Goal: Task Accomplishment & Management: Manage account settings

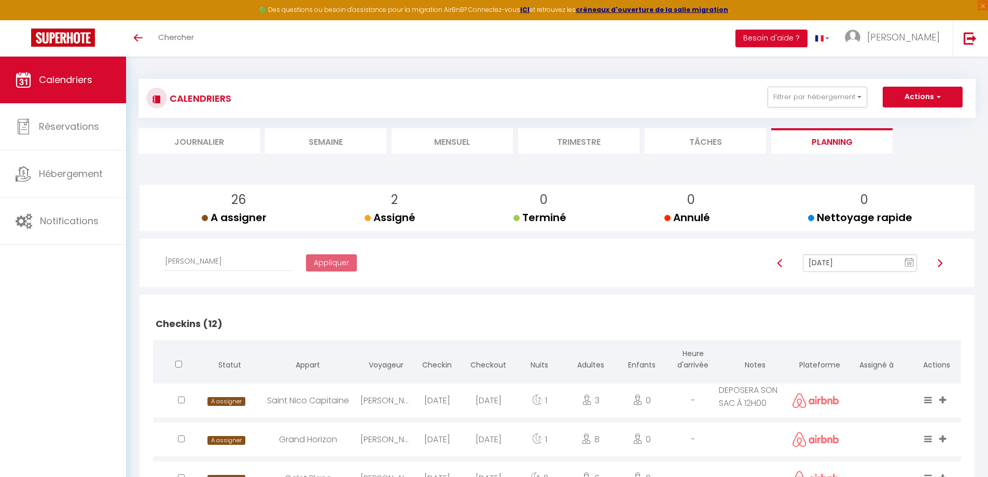
select select "47892"
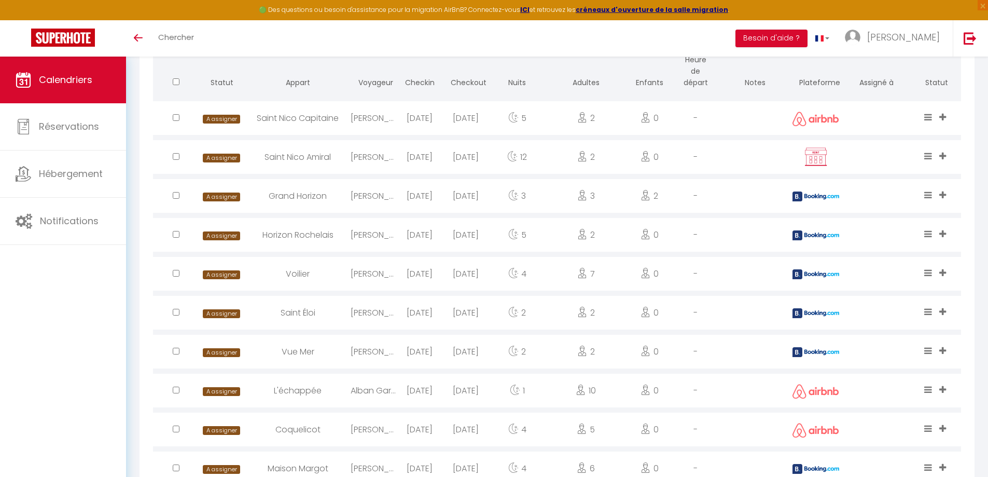
scroll to position [813, 0]
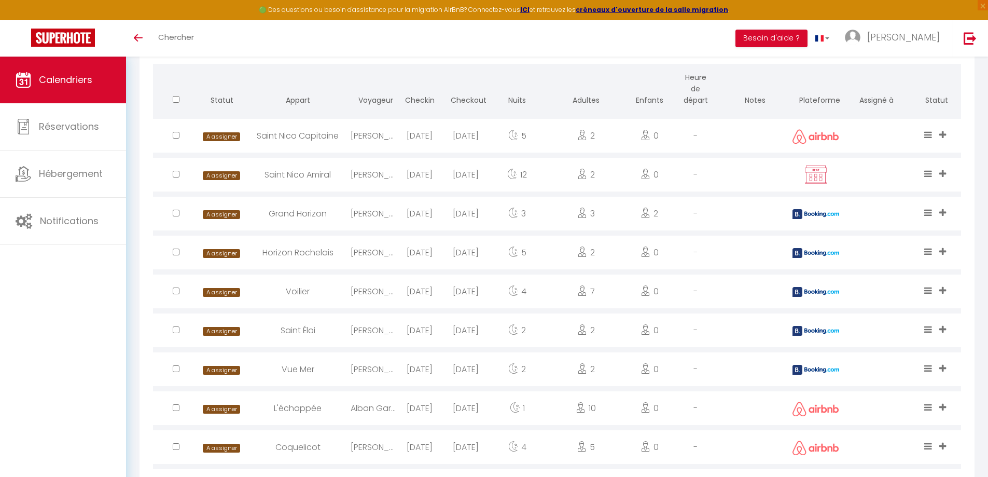
click at [177, 135] on input "checkbox" at bounding box center [176, 135] width 7 height 7
checkbox input "true"
click at [175, 174] on input "checkbox" at bounding box center [176, 174] width 7 height 7
checkbox input "true"
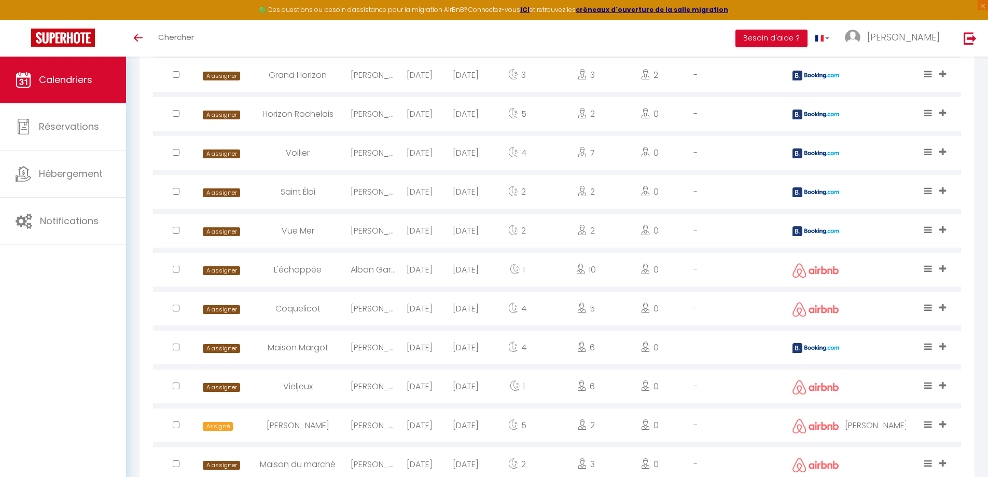
scroll to position [969, 0]
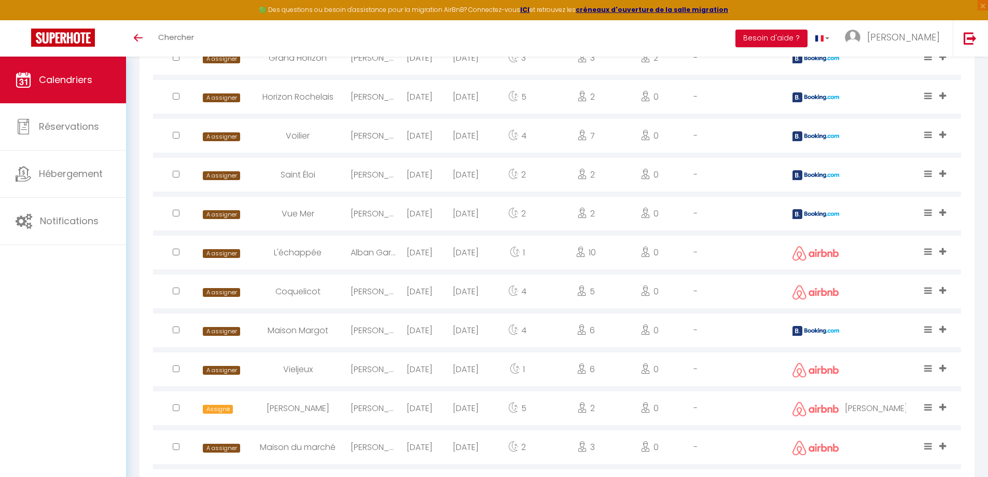
click at [178, 213] on input "checkbox" at bounding box center [176, 212] width 7 height 7
checkbox input "true"
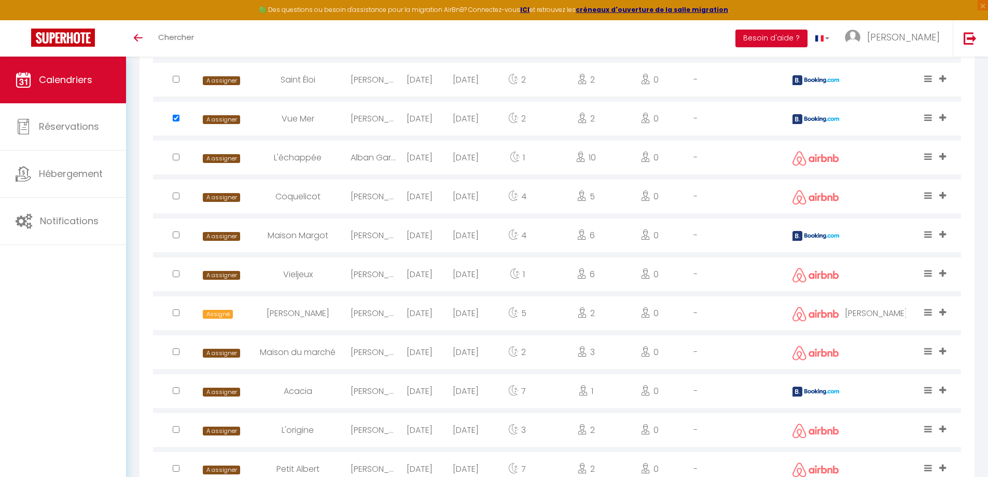
scroll to position [1072, 0]
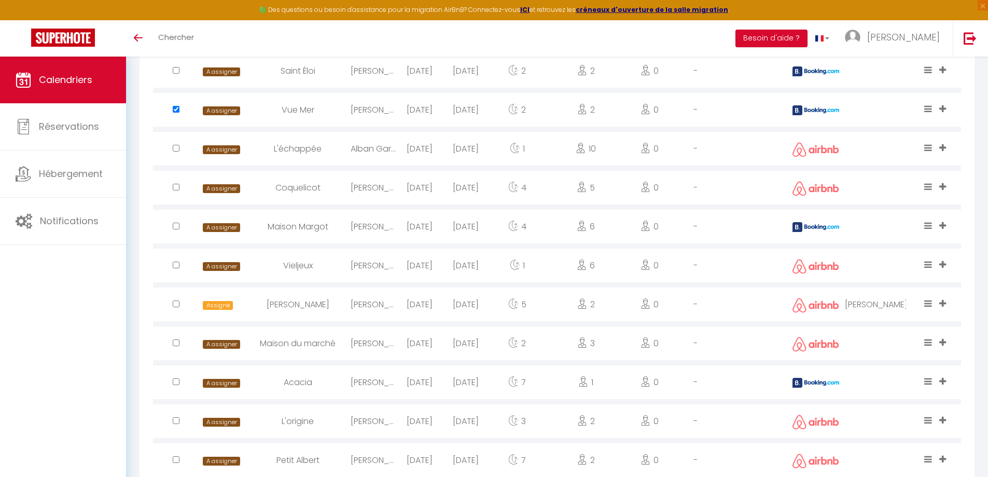
click at [175, 263] on input "checkbox" at bounding box center [176, 264] width 7 height 7
checkbox input "true"
click at [175, 304] on input "checkbox" at bounding box center [176, 303] width 7 height 7
checkbox input "true"
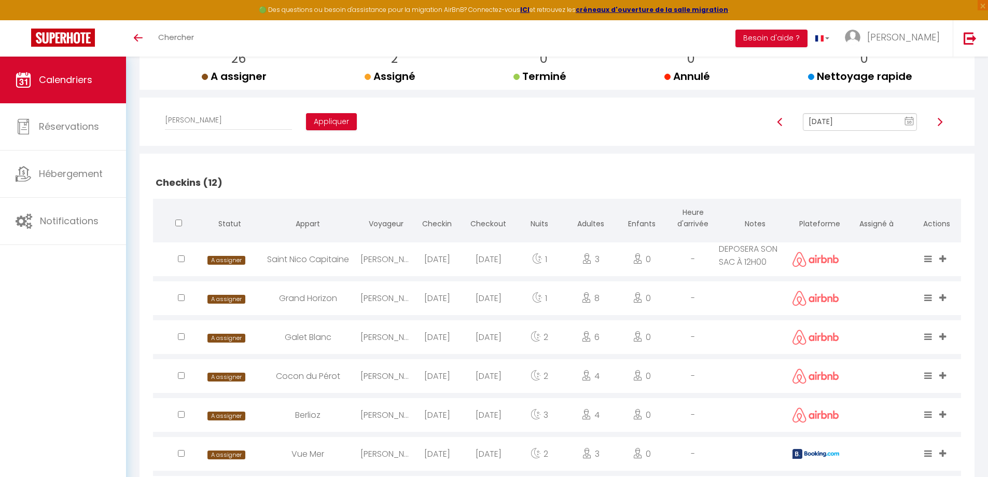
scroll to position [68, 0]
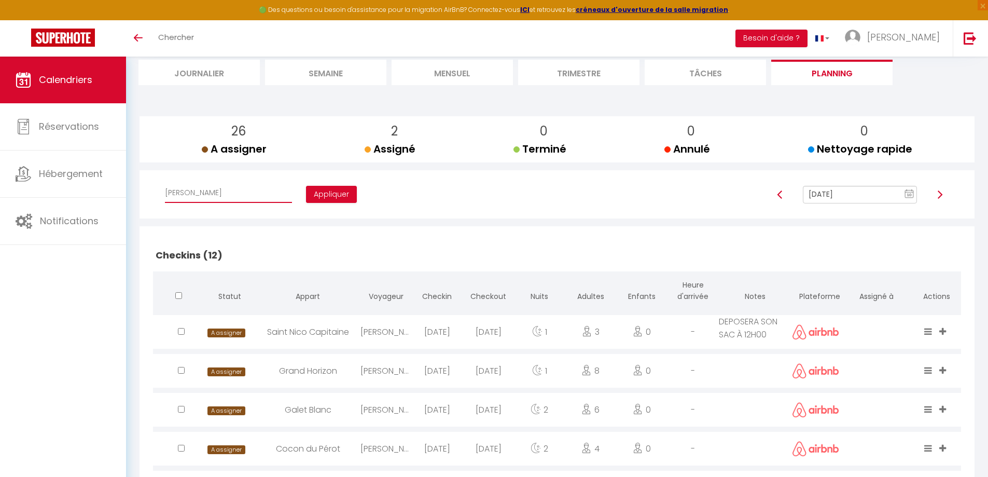
click at [239, 193] on select "Affecter à [PERSON_NAME] [PERSON_NAME] [PERSON_NAME] [PERSON_NAME] [PERSON_NAME…" at bounding box center [228, 193] width 127 height 20
select select "49047"
click at [165, 183] on select "Affecter à [PERSON_NAME] [PERSON_NAME] [PERSON_NAME] [PERSON_NAME] [PERSON_NAME…" at bounding box center [228, 193] width 127 height 20
click at [306, 197] on button "Appliquer" at bounding box center [331, 195] width 51 height 18
checkbox input "false"
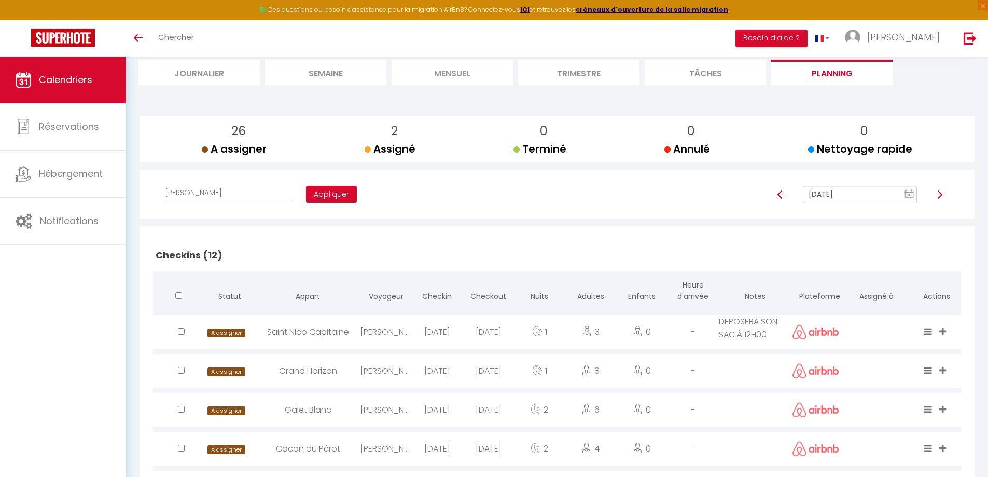
checkbox input "false"
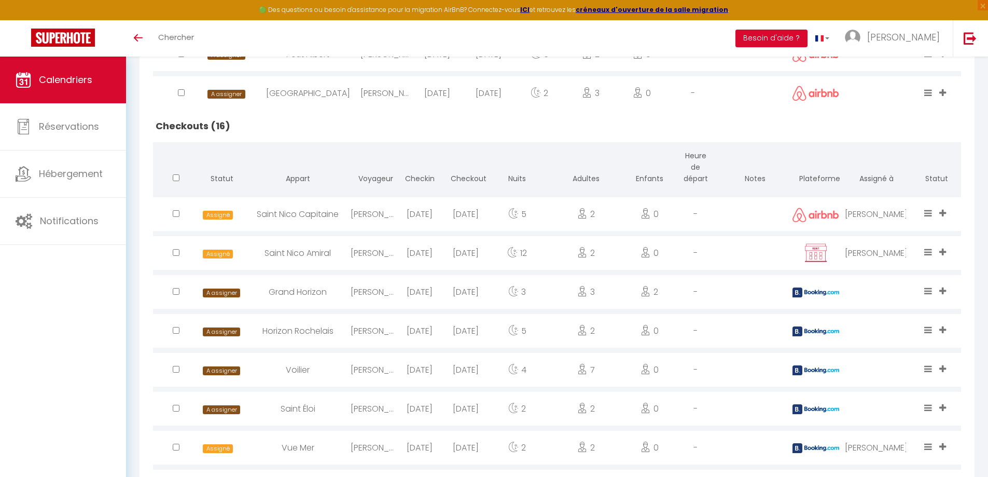
scroll to position [794, 0]
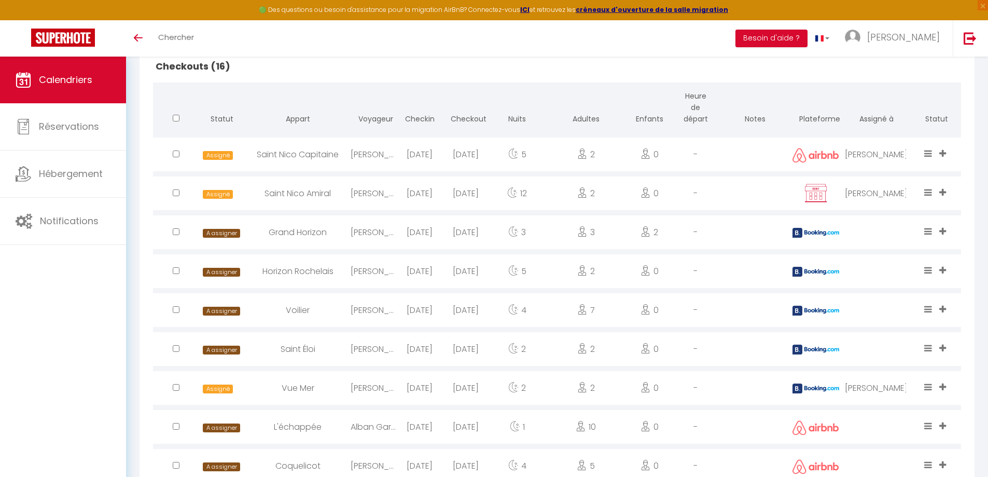
click at [178, 232] on input "checkbox" at bounding box center [176, 231] width 7 height 7
checkbox input "true"
click at [174, 274] on div at bounding box center [176, 271] width 46 height 34
click at [177, 272] on input "checkbox" at bounding box center [176, 270] width 7 height 7
checkbox input "true"
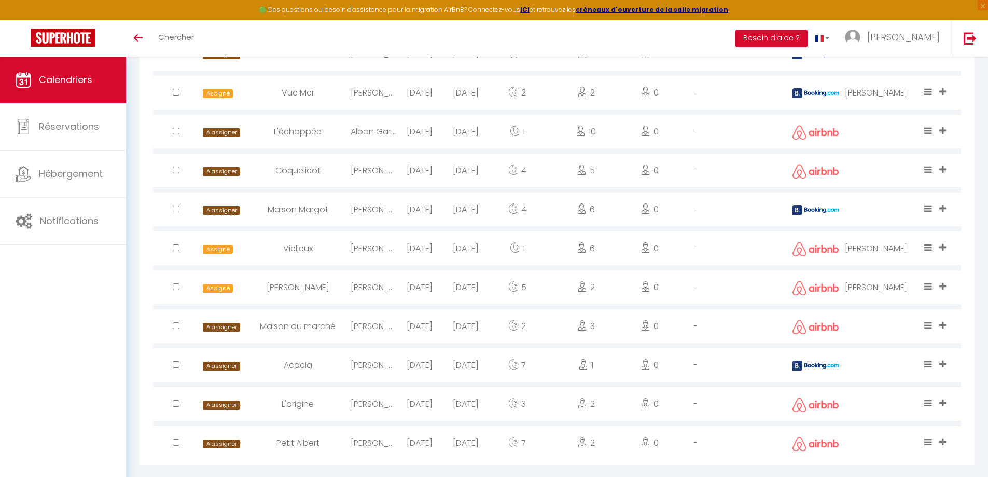
scroll to position [1105, 0]
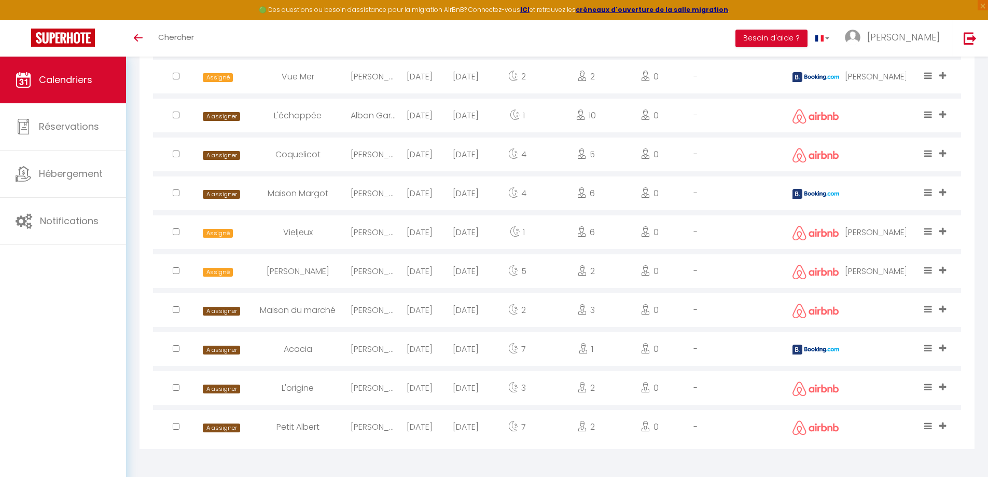
click at [174, 349] on input "checkbox" at bounding box center [176, 348] width 7 height 7
checkbox input "true"
click at [175, 426] on input "checkbox" at bounding box center [176, 426] width 7 height 7
checkbox input "true"
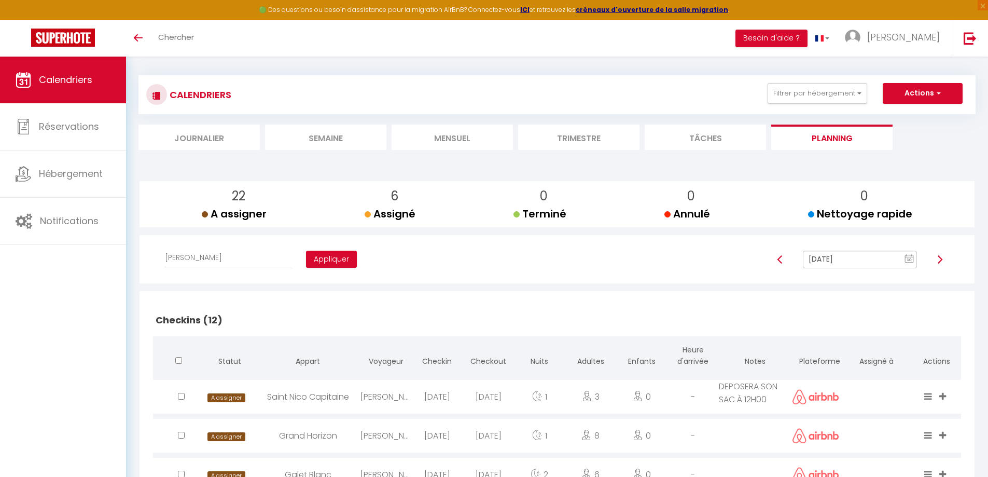
scroll to position [0, 0]
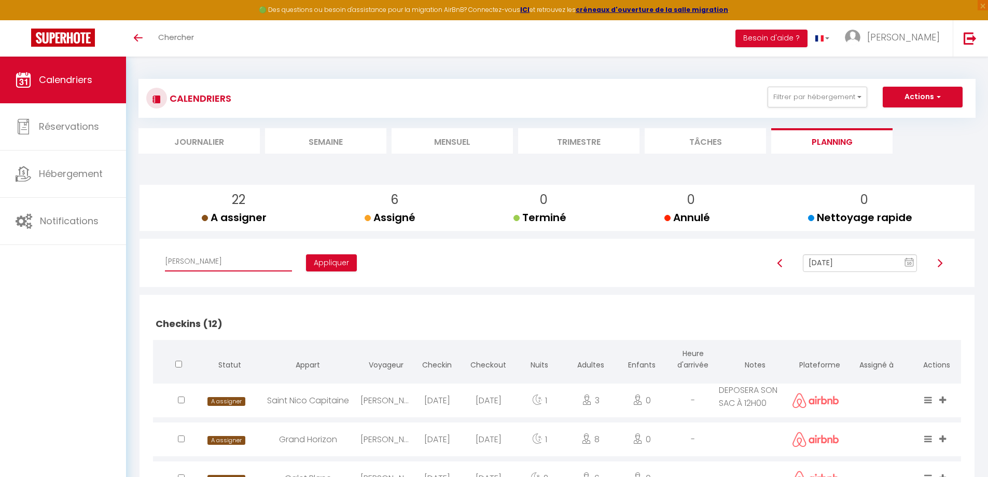
click at [236, 263] on select "Affecter à [PERSON_NAME] [PERSON_NAME] [PERSON_NAME] [PERSON_NAME] [PERSON_NAME…" at bounding box center [228, 261] width 127 height 20
select select "44562"
click at [165, 251] on select "Affecter à [PERSON_NAME] [PERSON_NAME] [PERSON_NAME] [PERSON_NAME] [PERSON_NAME…" at bounding box center [228, 261] width 127 height 20
click at [306, 262] on button "Appliquer" at bounding box center [331, 263] width 51 height 18
checkbox input "false"
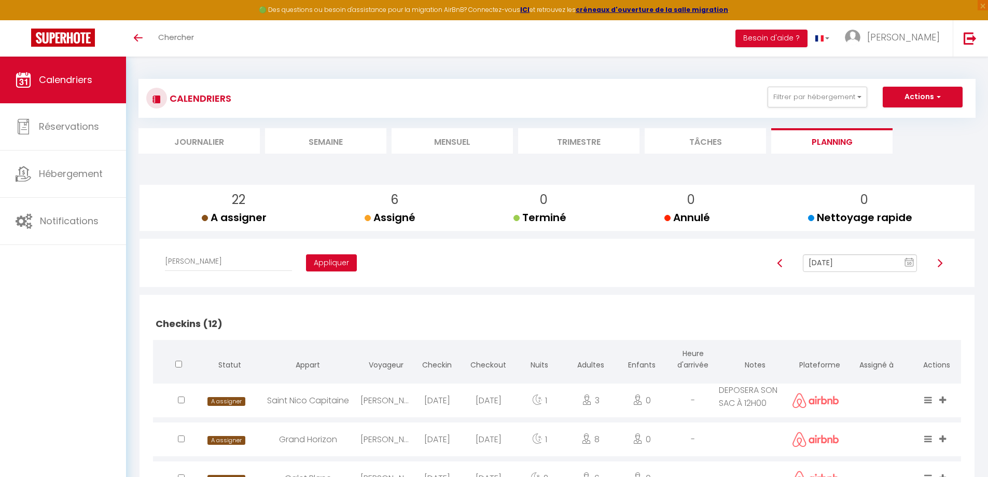
checkbox input "false"
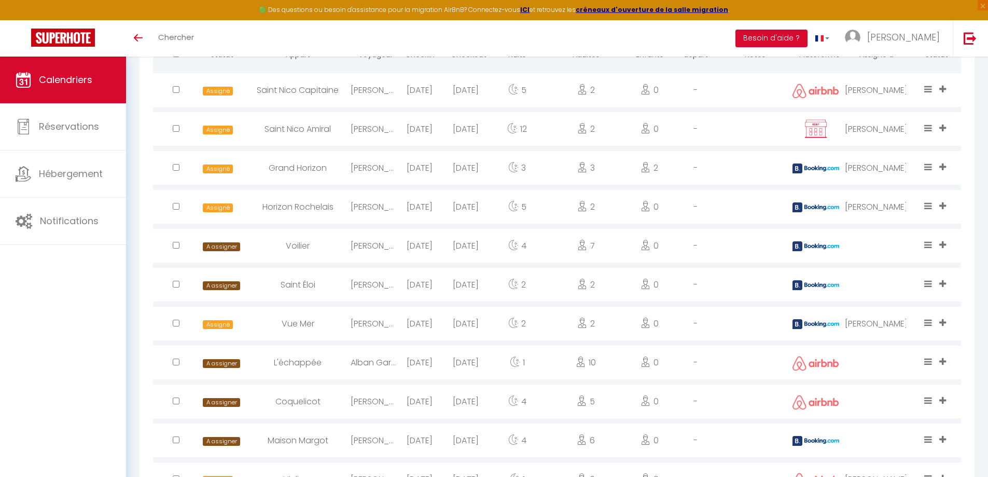
scroll to position [881, 0]
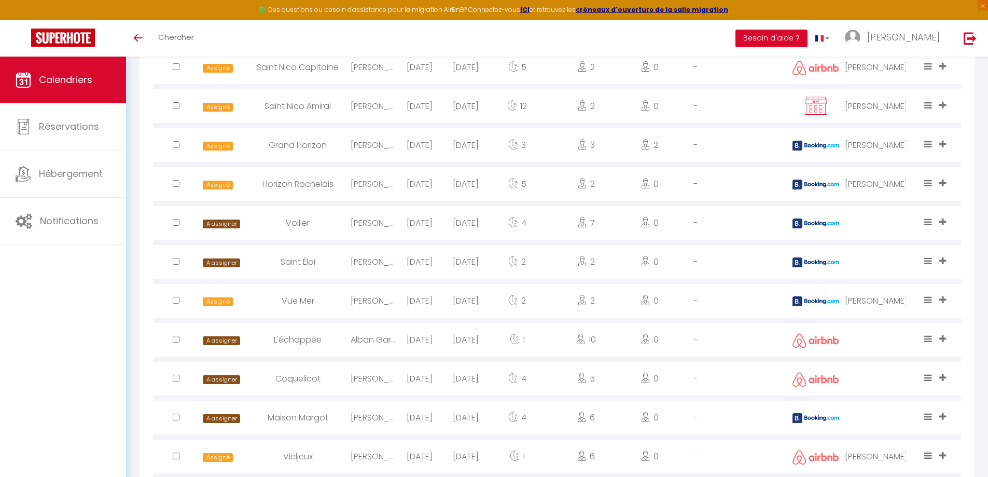
click at [175, 263] on input "checkbox" at bounding box center [176, 261] width 7 height 7
checkbox input "true"
click at [177, 376] on input "checkbox" at bounding box center [176, 377] width 7 height 7
checkbox input "true"
click at [177, 419] on input "checkbox" at bounding box center [176, 416] width 7 height 7
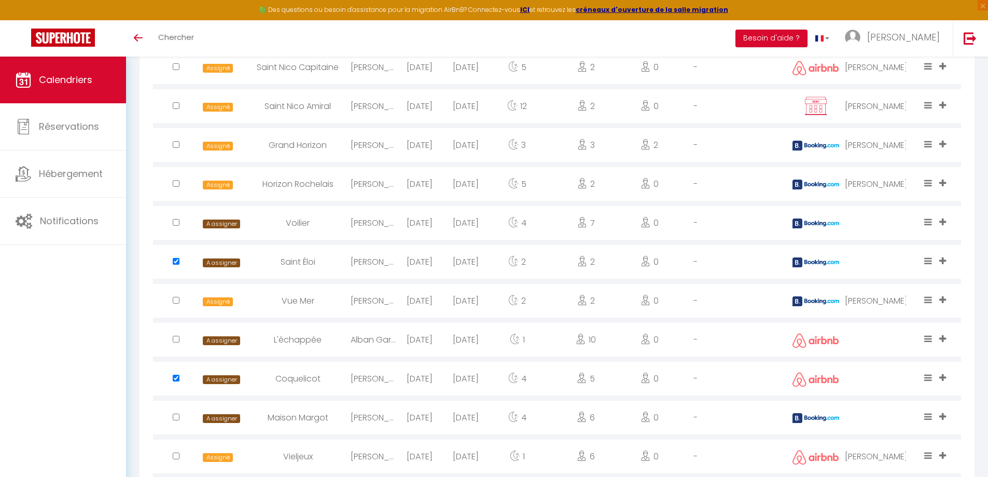
checkbox input "true"
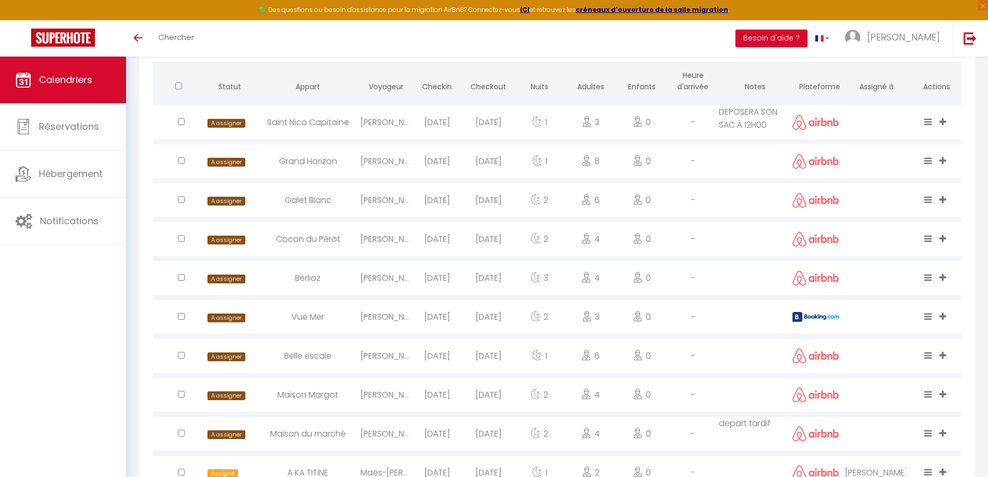
scroll to position [104, 0]
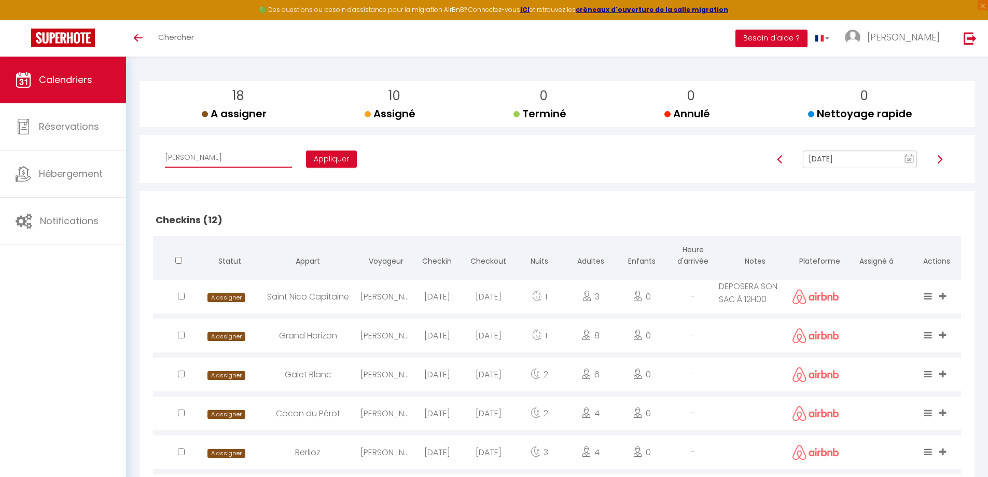
click at [220, 165] on select "Affecter à [PERSON_NAME] [PERSON_NAME] [PERSON_NAME] [PERSON_NAME] [PERSON_NAME…" at bounding box center [228, 158] width 127 height 20
select select "44038"
click at [165, 148] on select "Affecter à [PERSON_NAME] [PERSON_NAME] [PERSON_NAME] [PERSON_NAME] [PERSON_NAME…" at bounding box center [228, 158] width 127 height 20
click at [306, 165] on button "Appliquer" at bounding box center [331, 159] width 51 height 18
checkbox input "false"
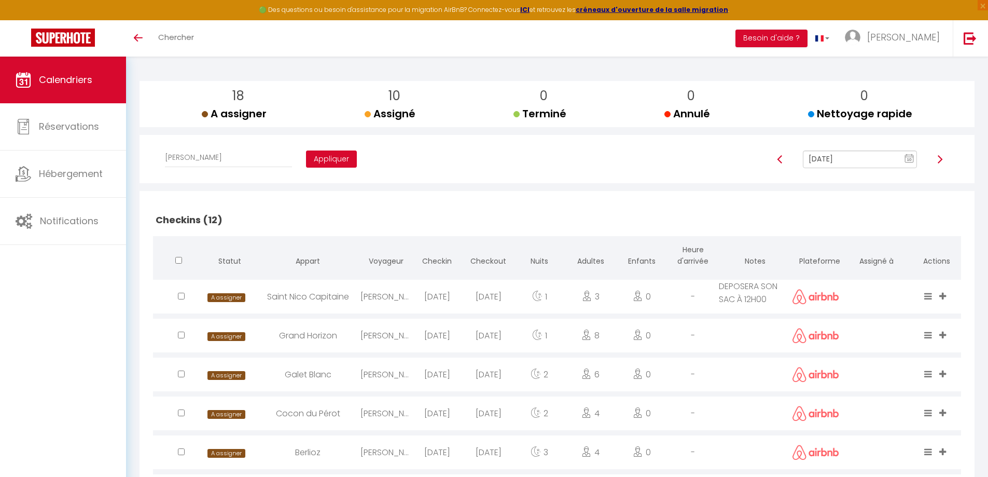
checkbox input "false"
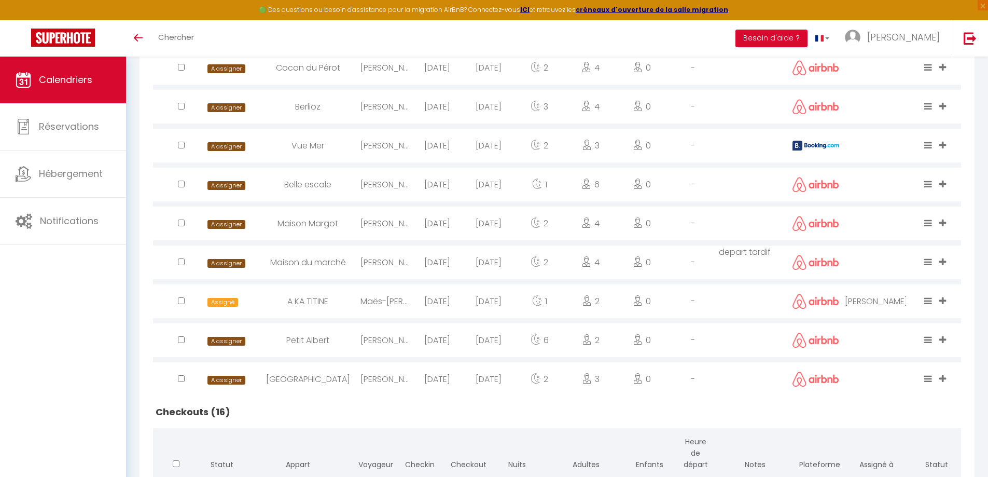
scroll to position [467, 0]
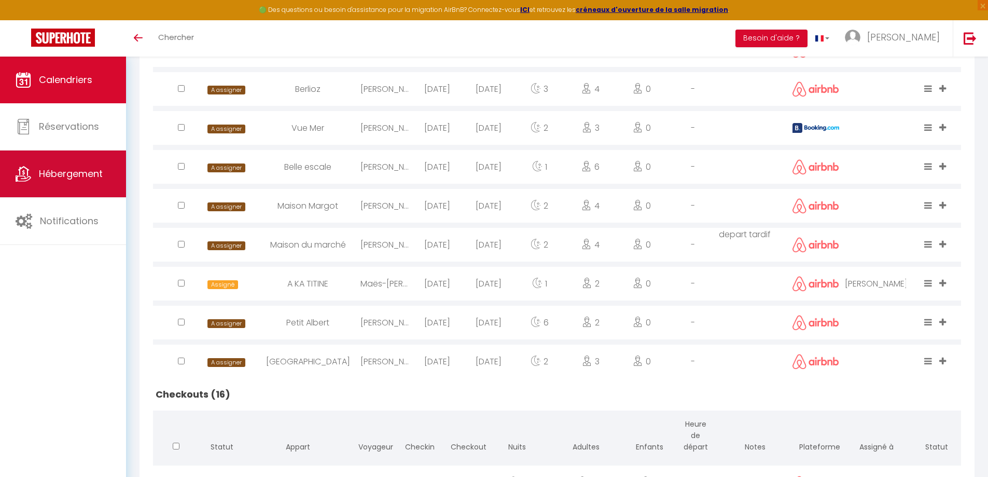
click at [89, 177] on span "Hébergement" at bounding box center [71, 173] width 64 height 13
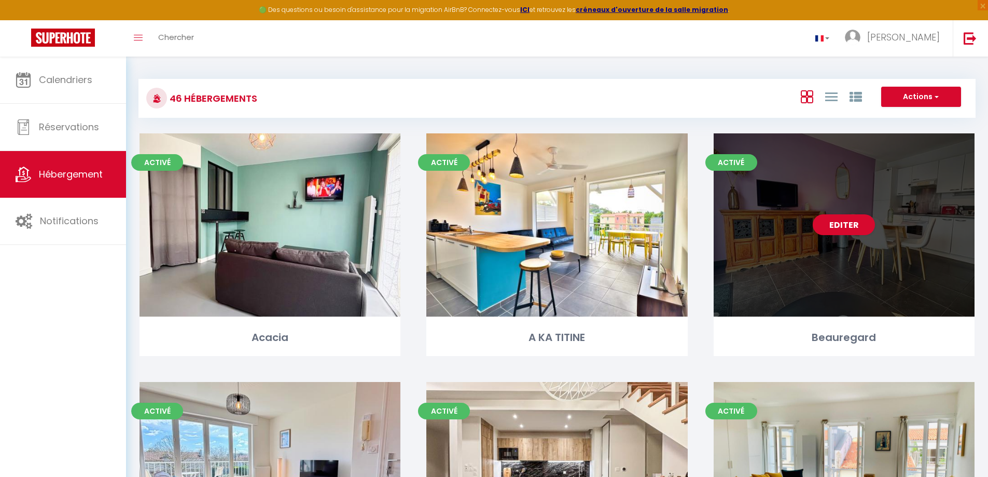
click at [824, 244] on div "Editer" at bounding box center [843, 224] width 261 height 183
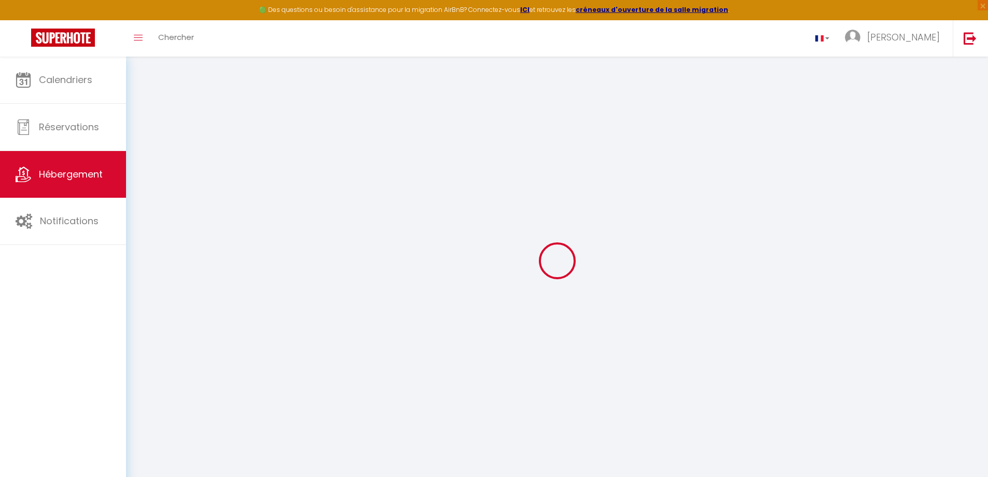
type input "Beauregard"
type input "[PERSON_NAME]"
type input "Dechavanne"
type input "[STREET_ADDRESS]"
type input "17000"
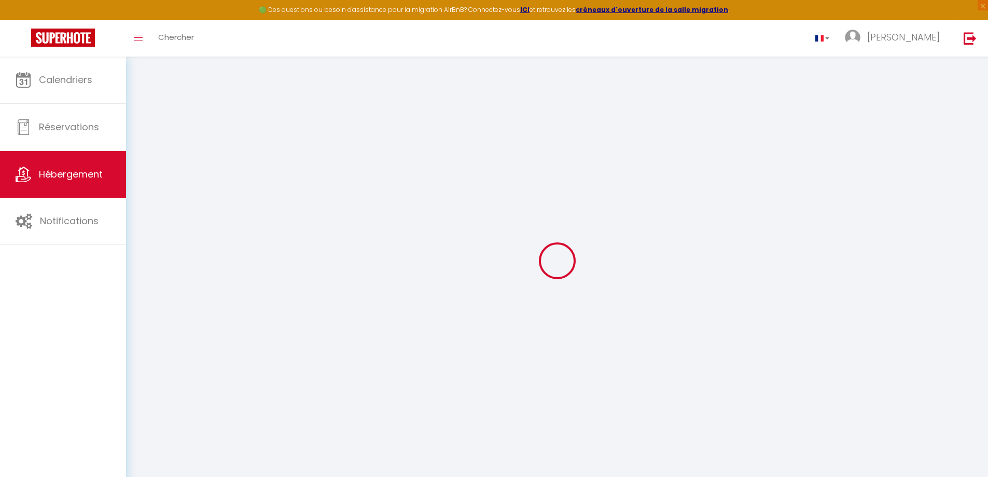
type input "[GEOGRAPHIC_DATA]"
select select "4"
type input "70"
type input "55"
type input "5.5"
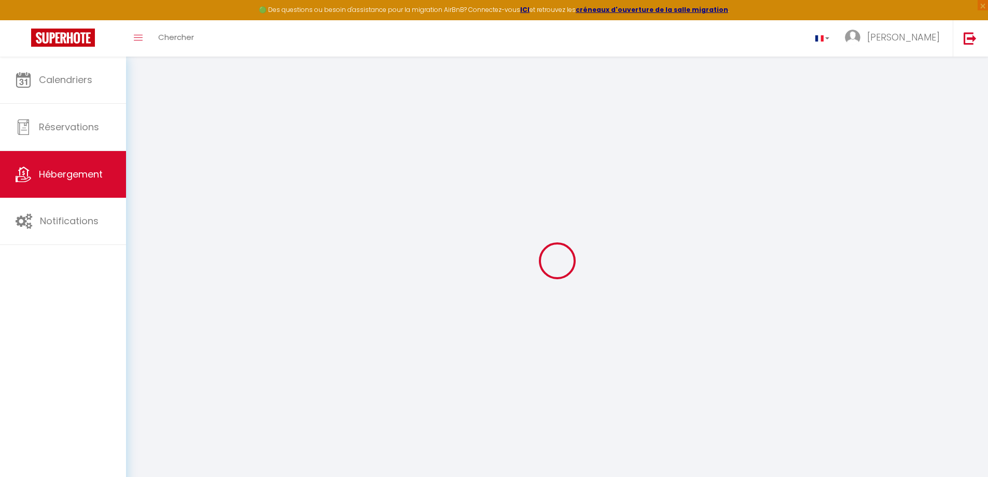
type input "100"
type input "300"
select select
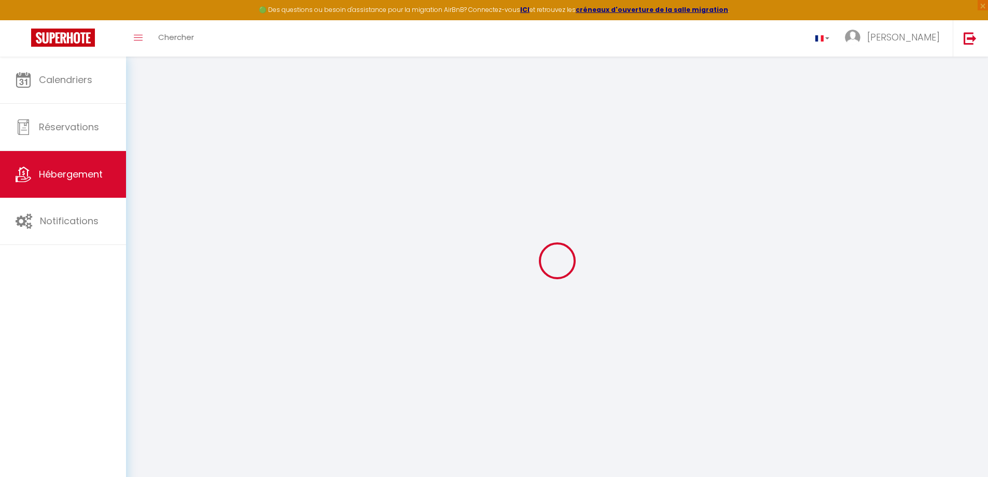
select select
type input "[STREET_ADDRESS]"
type input "17000"
type input "[GEOGRAPHIC_DATA]"
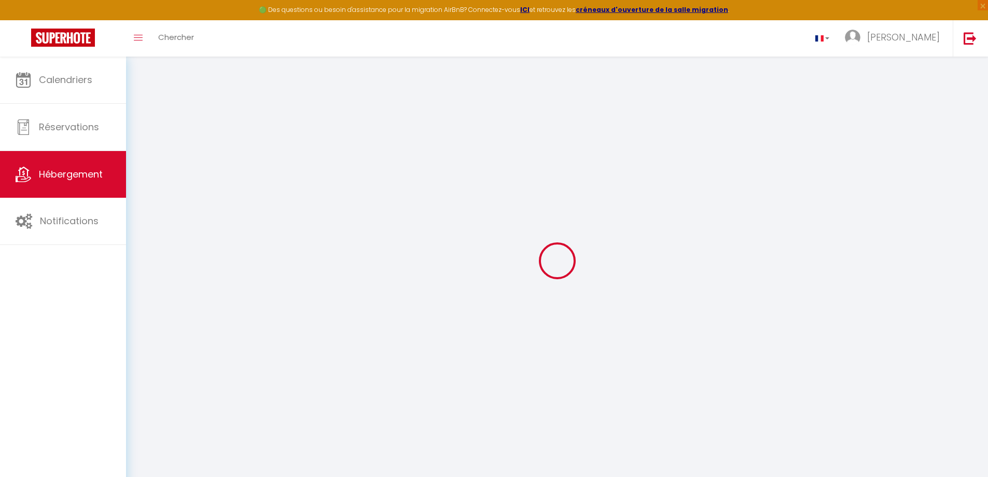
type input "[EMAIL_ADDRESS][DOMAIN_NAME]"
select select
checkbox input "false"
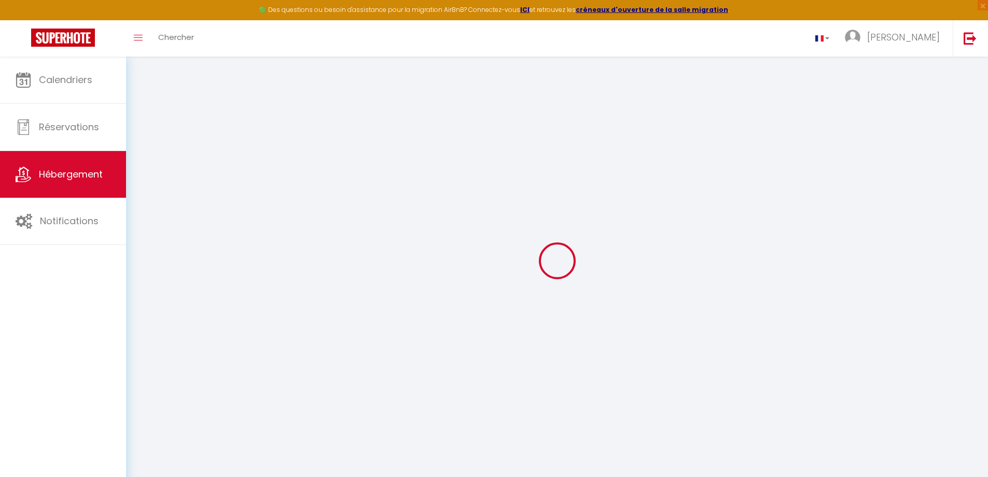
checkbox input "false"
radio input "true"
select select
type input "55"
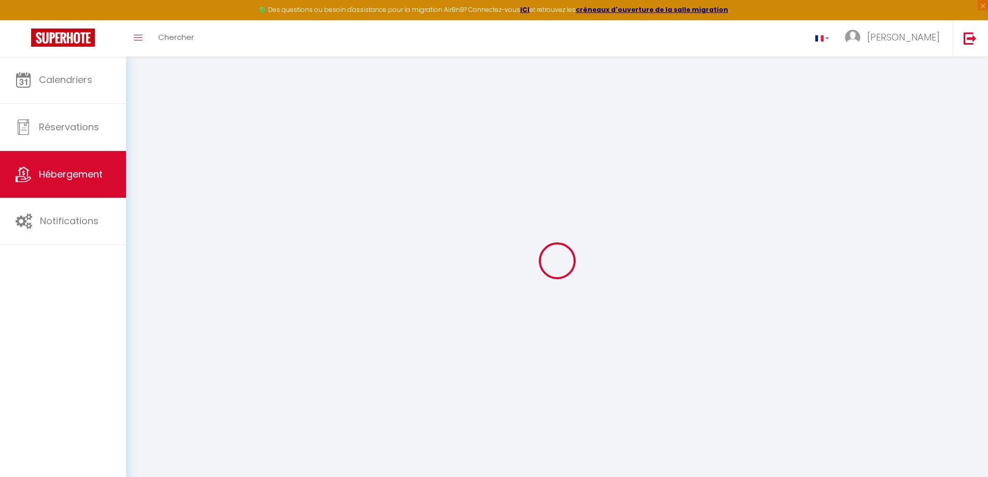
type input "0"
select select
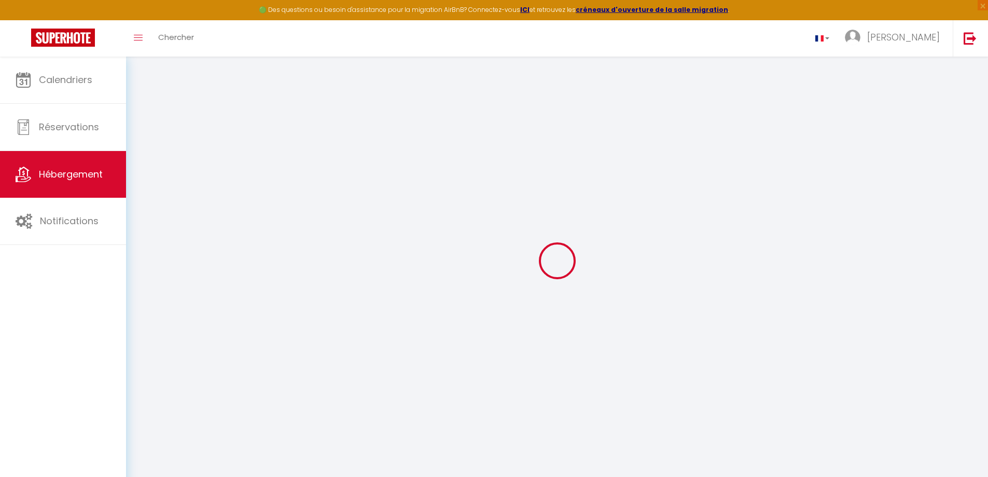
select select
checkbox input "false"
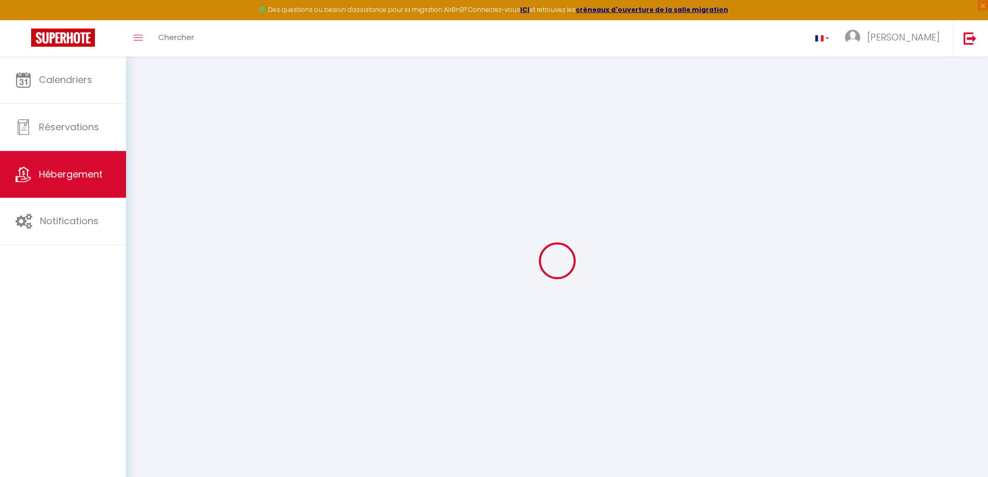
checkbox input "false"
select select
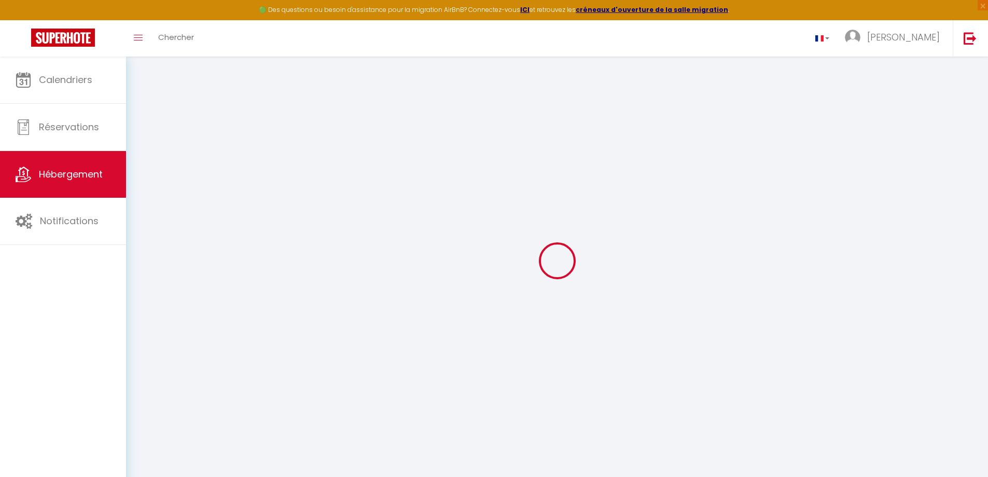
select select
checkbox input "false"
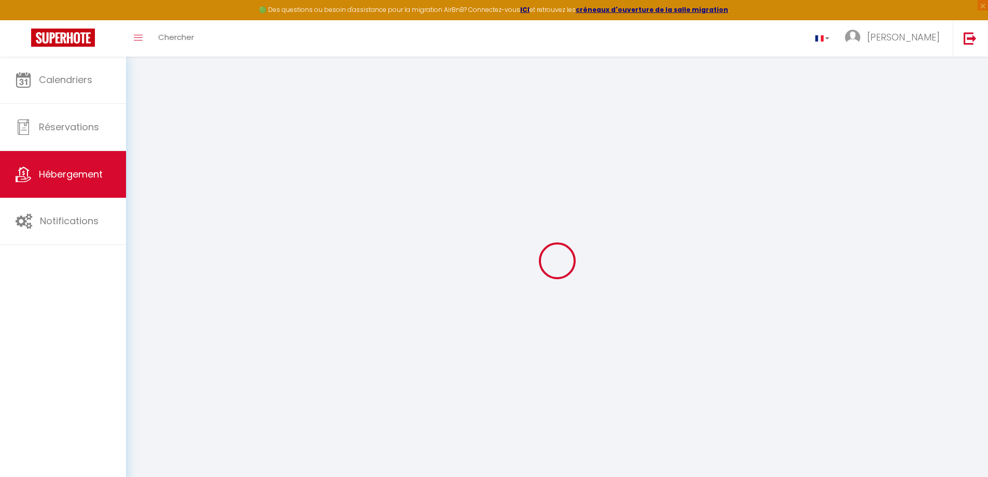
checkbox input "false"
select select
checkbox input "false"
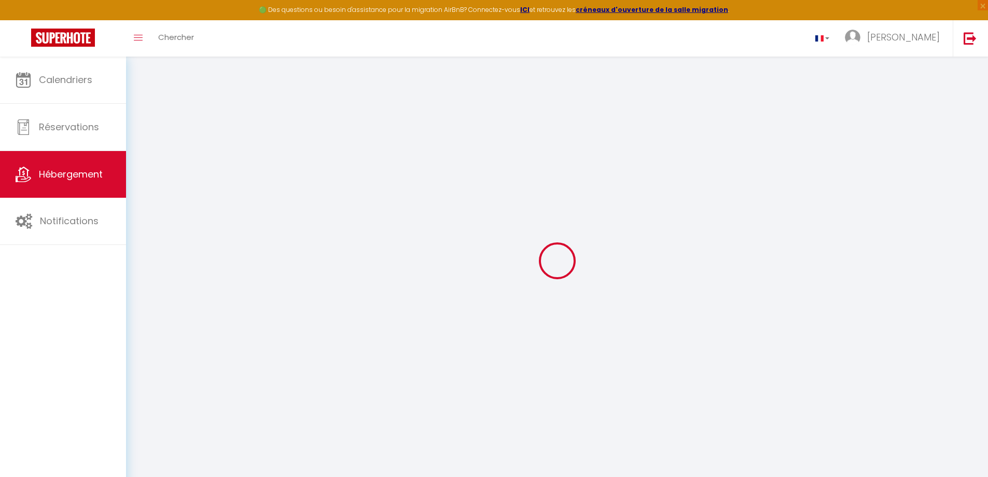
checkbox input "false"
select select "16:00"
select select "23:45"
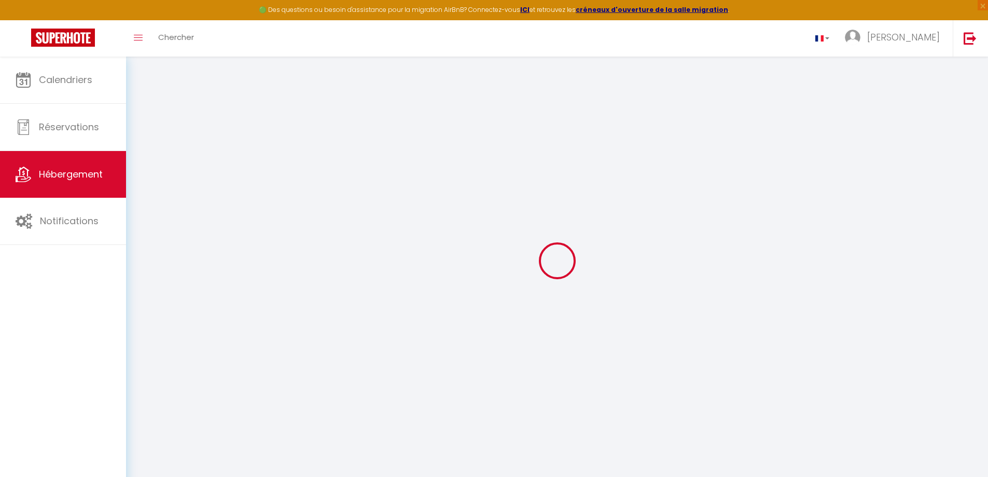
select select "11:00"
select select "30"
select select "120"
select select
checkbox input "false"
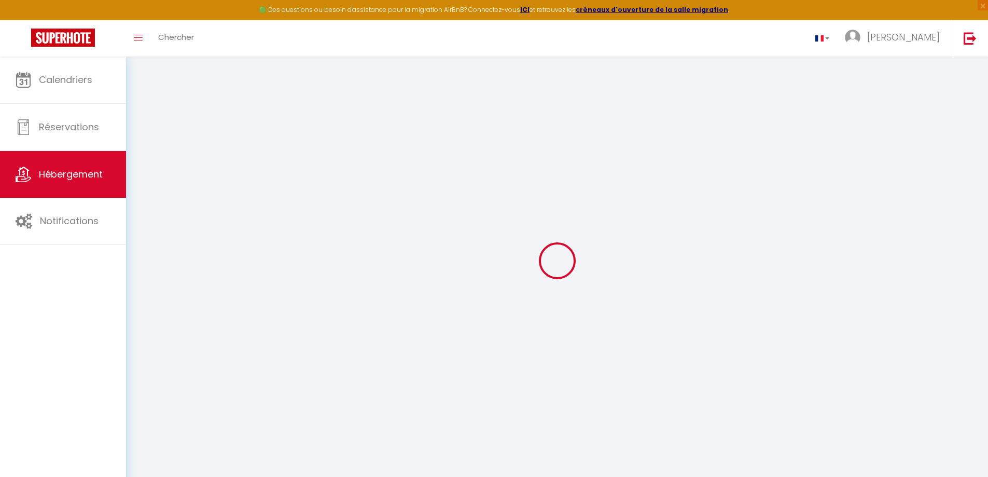
checkbox input "false"
select select
checkbox input "false"
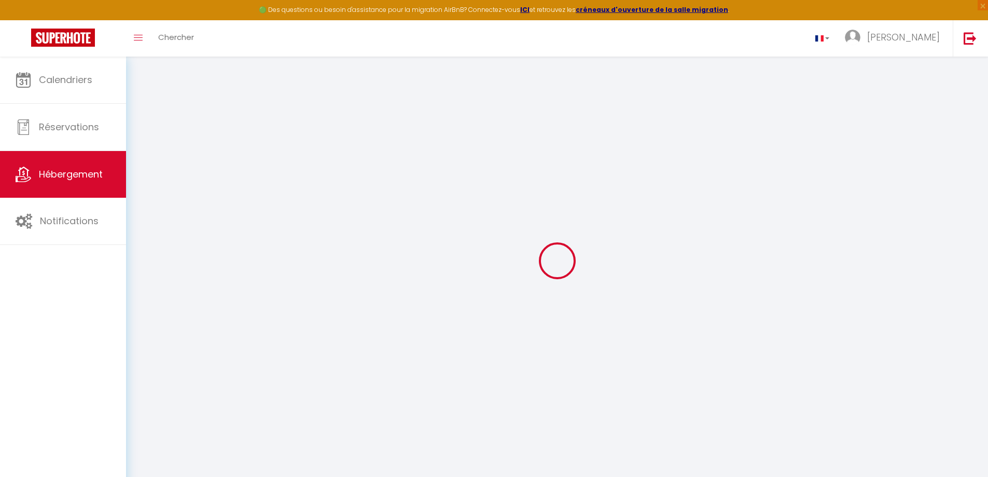
checkbox input "false"
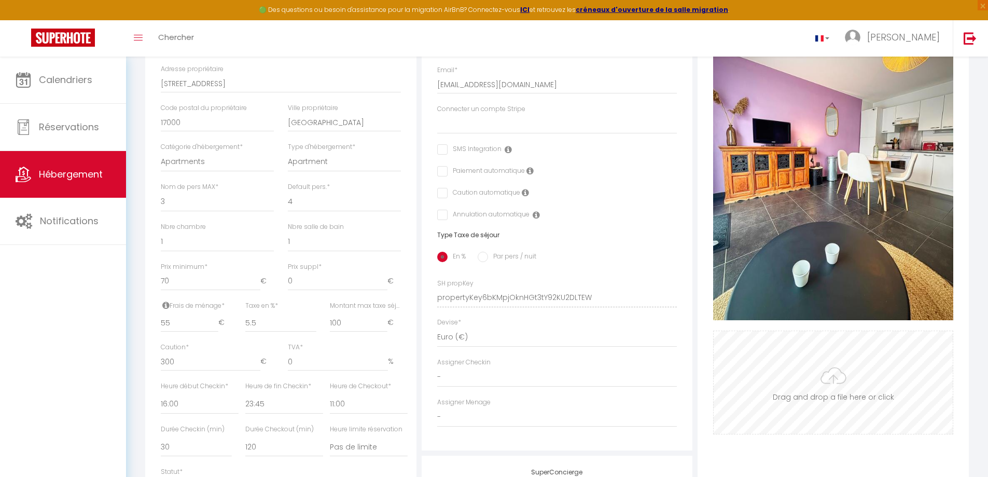
scroll to position [207, 0]
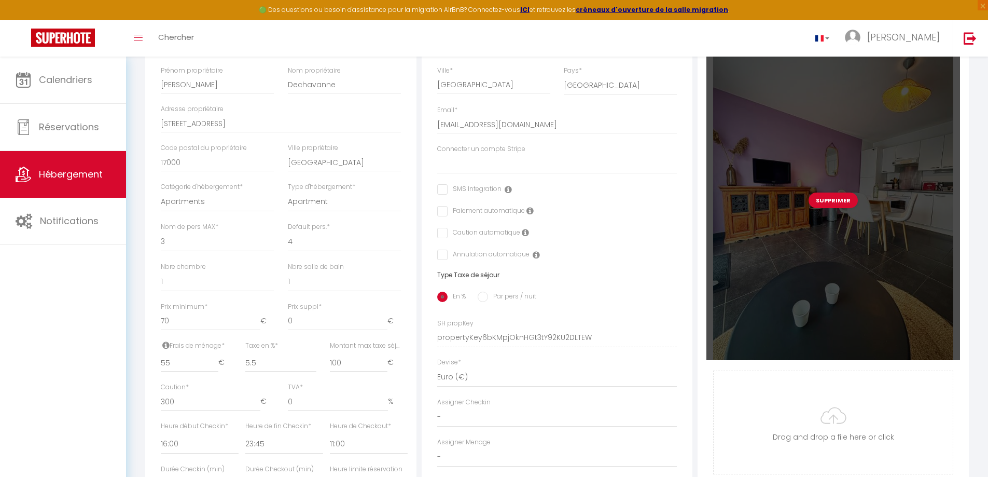
select select
checkbox input "false"
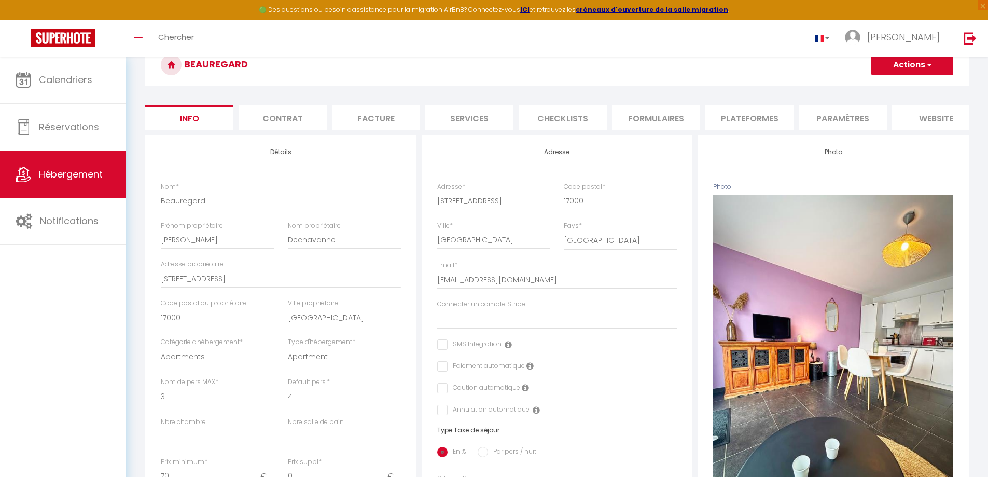
scroll to position [30, 0]
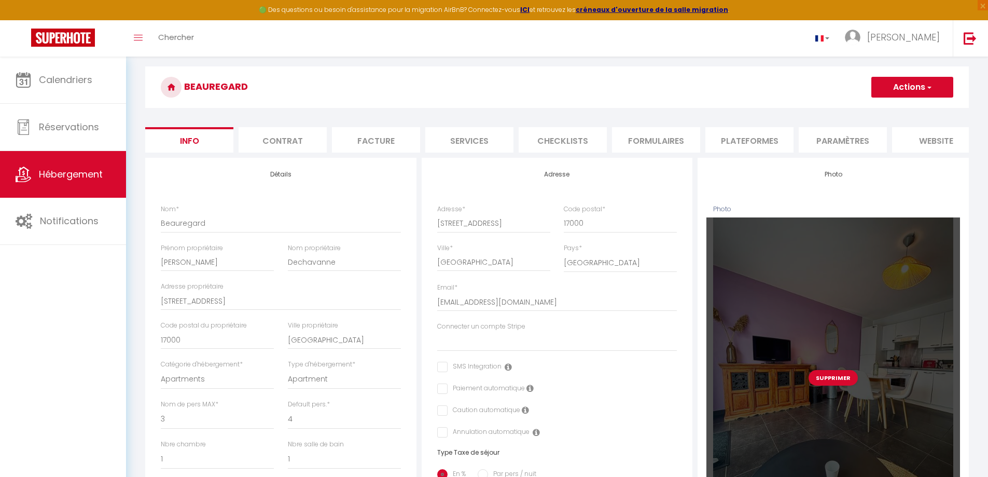
click at [846, 255] on div "Supprimer" at bounding box center [833, 377] width 254 height 320
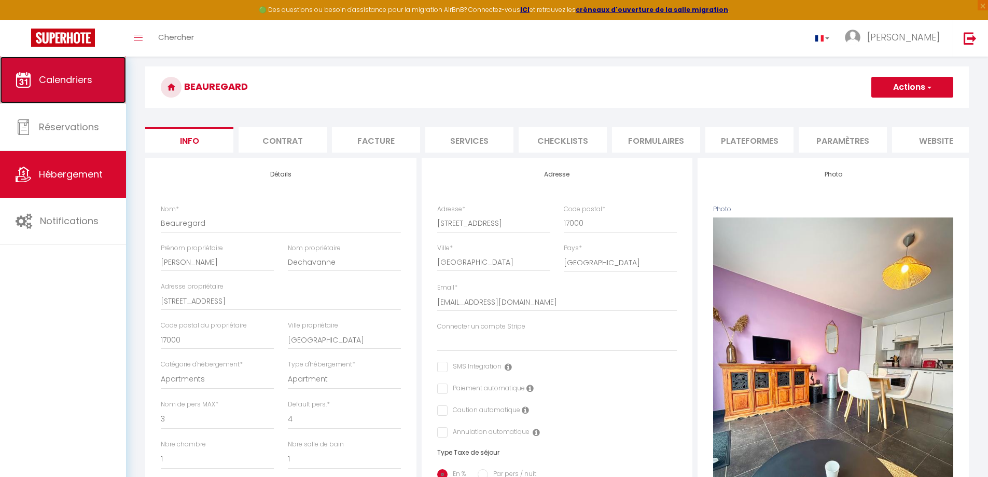
click at [69, 92] on link "Calendriers" at bounding box center [63, 80] width 126 height 47
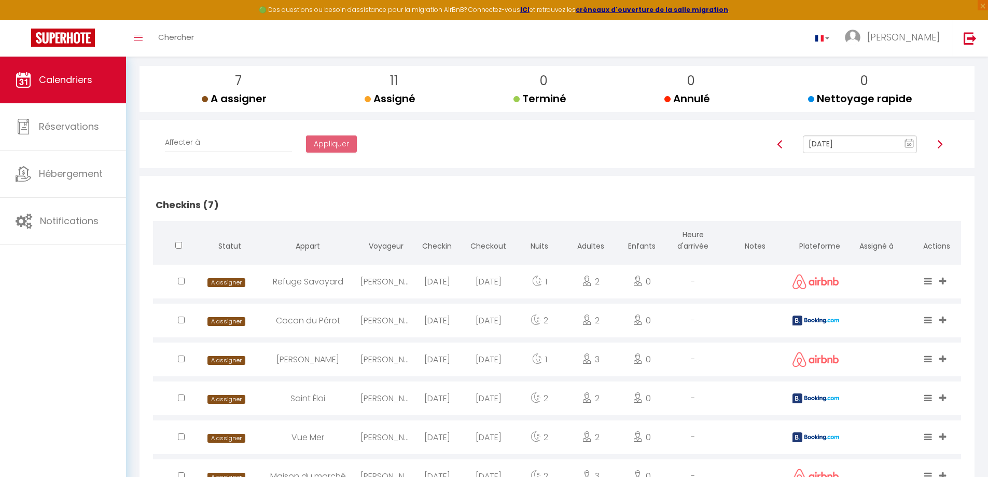
scroll to position [118, 0]
click at [851, 150] on input "[DATE]" at bounding box center [860, 145] width 114 height 18
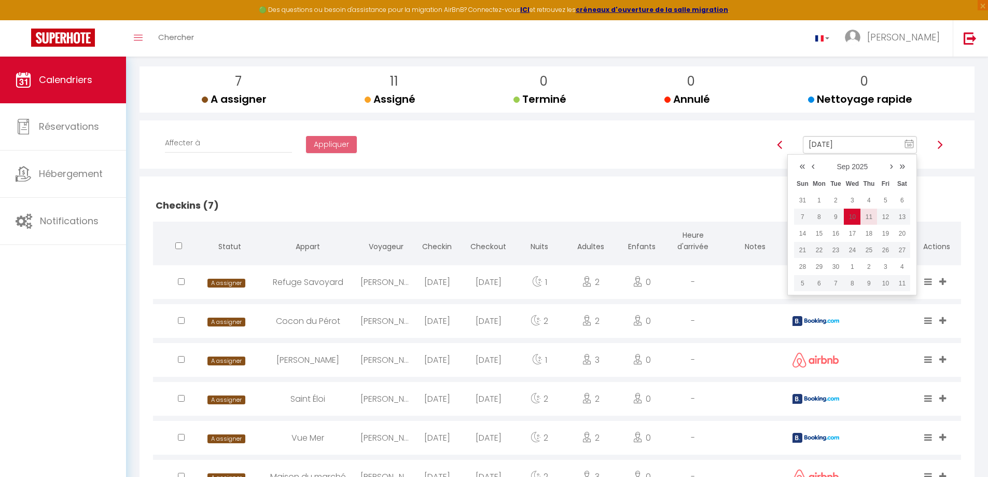
click at [868, 212] on td "11" at bounding box center [868, 216] width 17 height 17
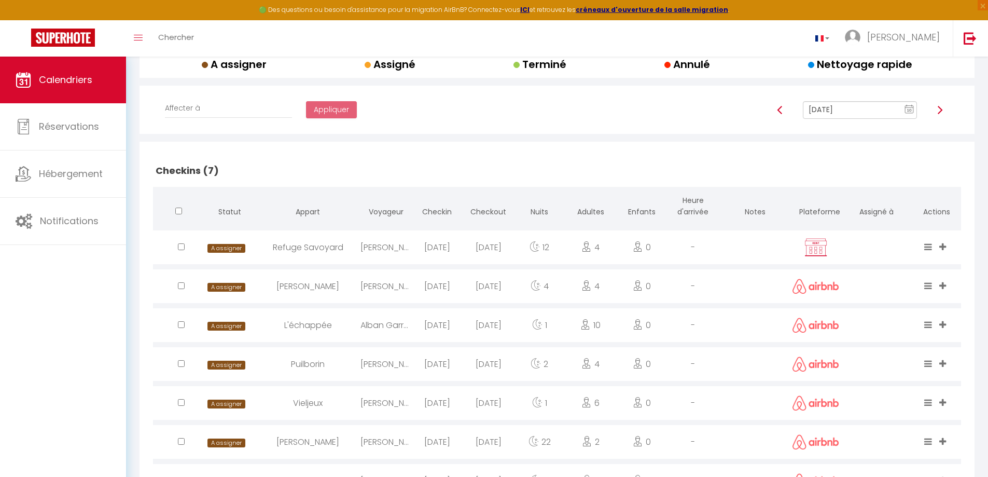
scroll to position [68, 0]
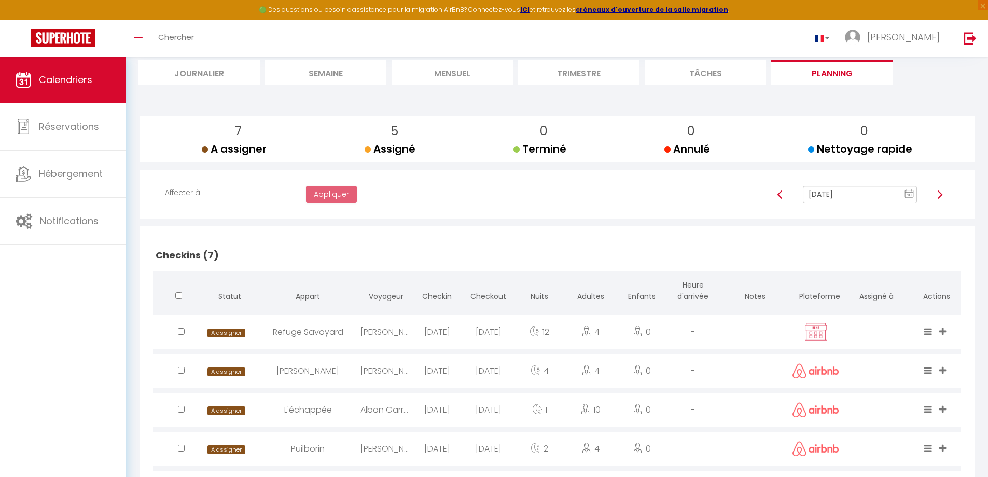
click at [870, 192] on input "[DATE]" at bounding box center [860, 195] width 114 height 18
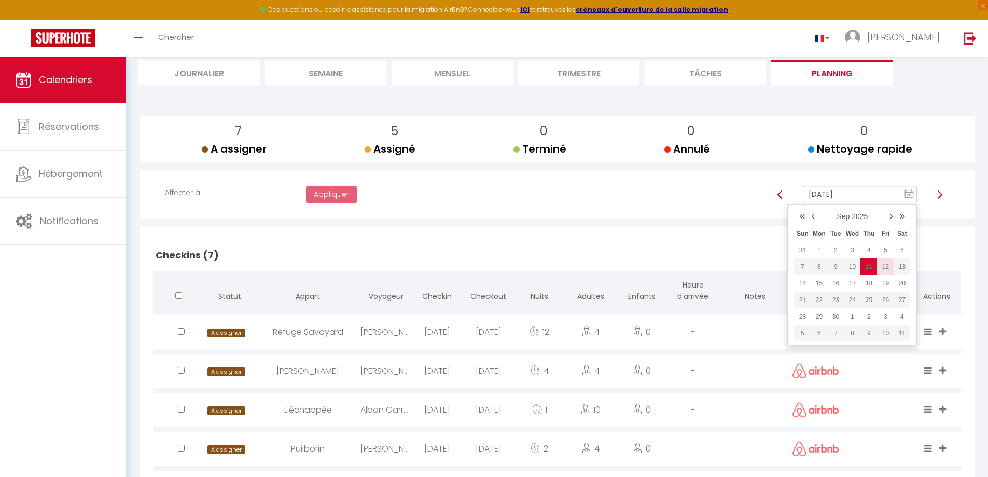
click at [892, 264] on td "12" at bounding box center [885, 266] width 17 height 17
type input "[DATE]"
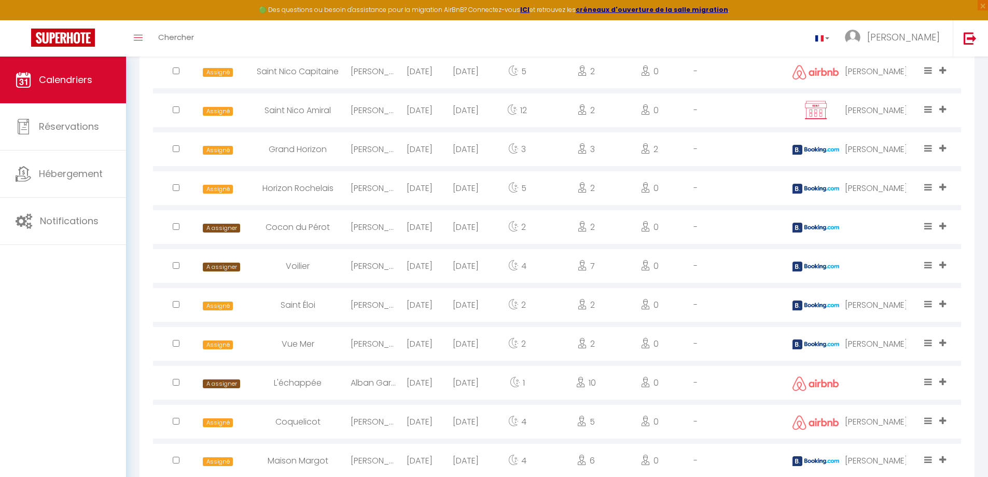
scroll to position [950, 0]
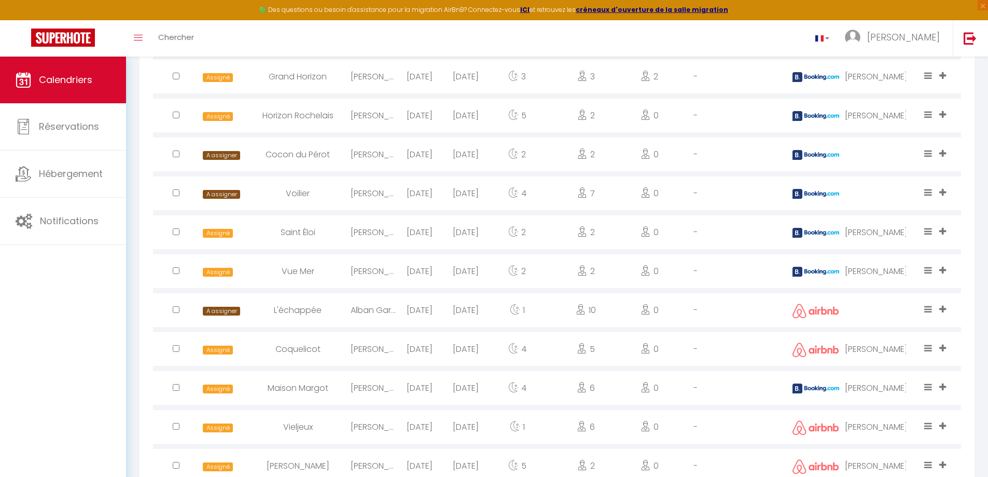
click at [174, 154] on input "checkbox" at bounding box center [176, 153] width 7 height 7
checkbox input "true"
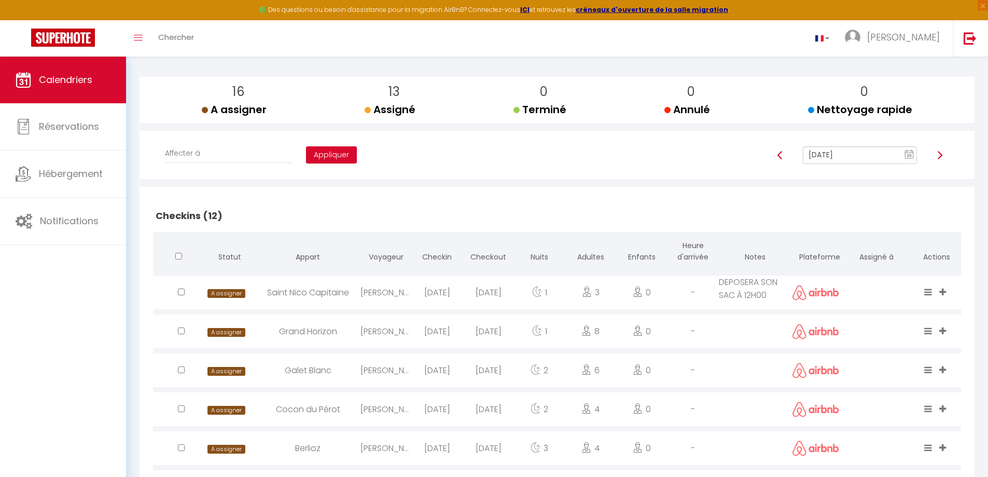
scroll to position [107, 0]
click at [229, 157] on select "Affecter à [PERSON_NAME] [PERSON_NAME] [PERSON_NAME] [PERSON_NAME] [PERSON_NAME…" at bounding box center [228, 154] width 127 height 20
select select "49047"
click at [165, 144] on select "Affecter à [PERSON_NAME] [PERSON_NAME] [PERSON_NAME] [PERSON_NAME] [PERSON_NAME…" at bounding box center [228, 154] width 127 height 20
click at [306, 153] on button "Appliquer" at bounding box center [331, 156] width 51 height 18
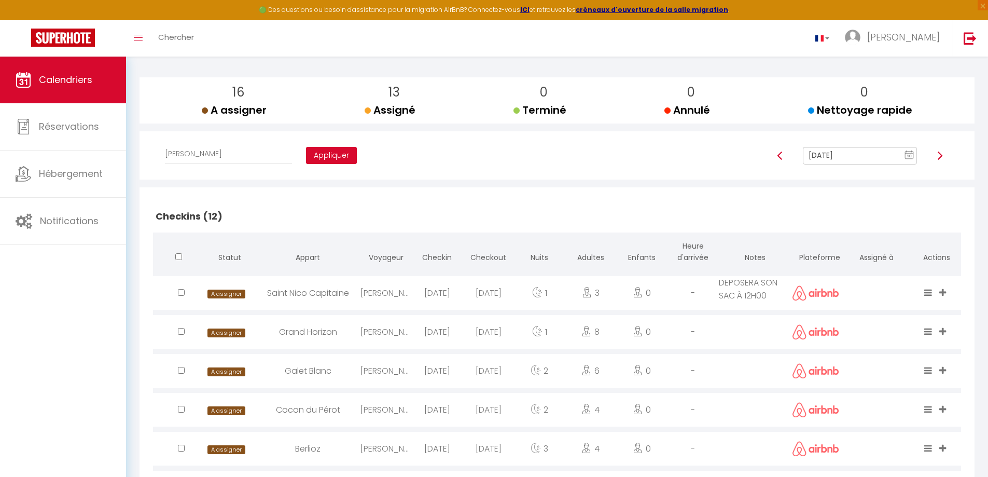
checkbox input "false"
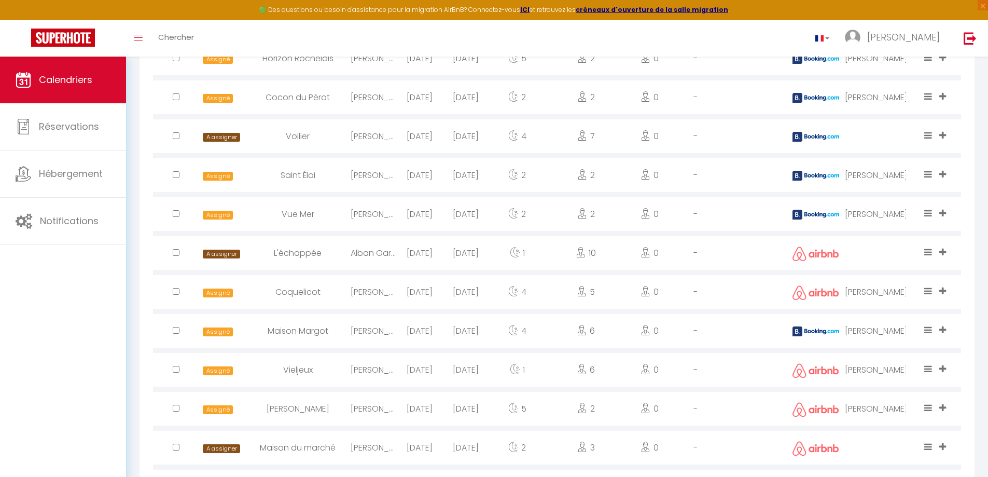
scroll to position [1144, 0]
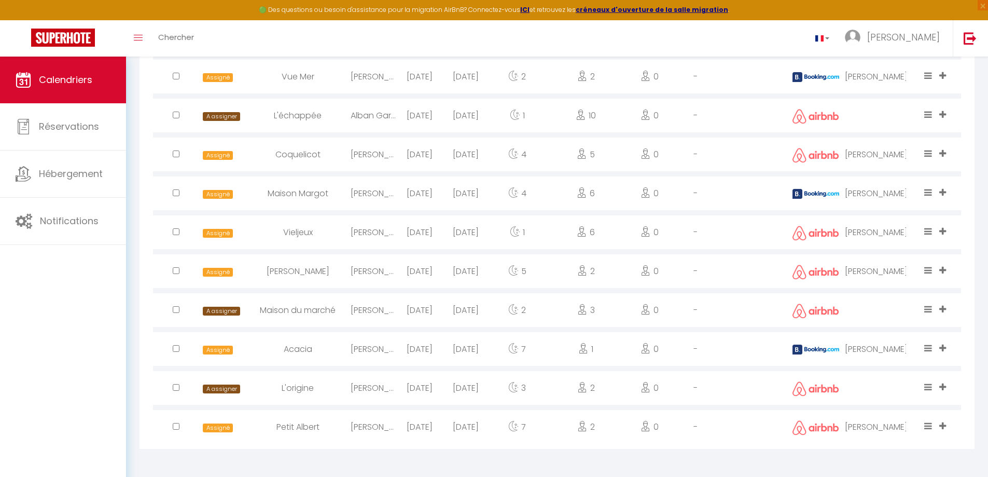
click at [177, 384] on input "checkbox" at bounding box center [176, 387] width 7 height 7
checkbox input "true"
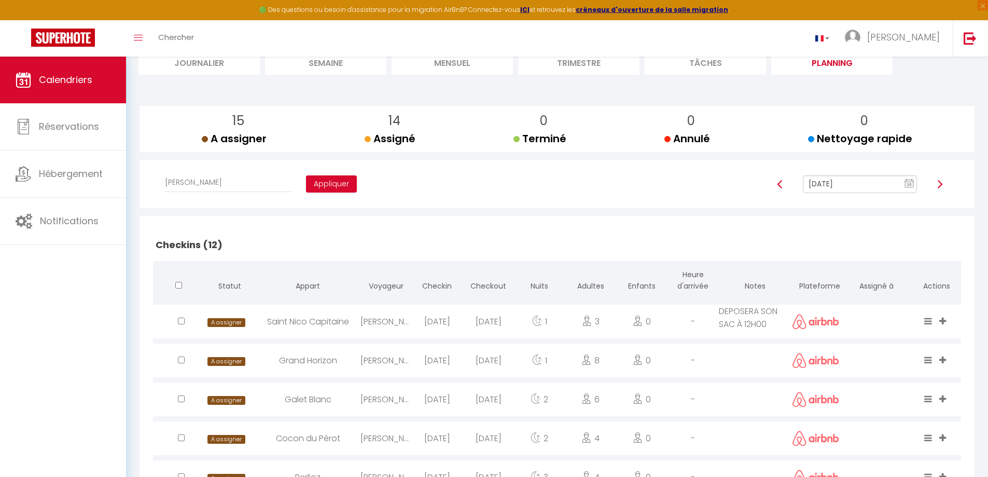
scroll to position [55, 0]
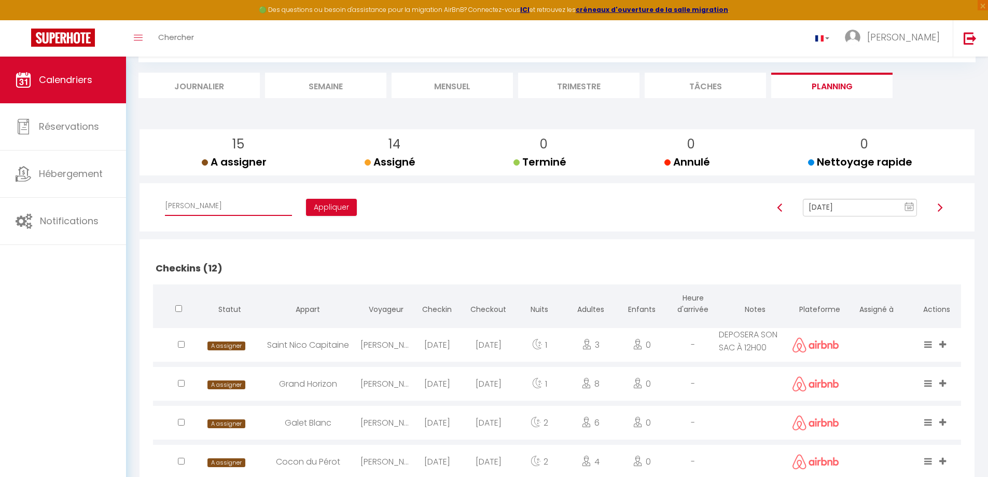
click at [242, 207] on select "Affecter à [PERSON_NAME] [PERSON_NAME] [PERSON_NAME] [PERSON_NAME] [PERSON_NAME…" at bounding box center [228, 206] width 127 height 20
select select "44562"
click at [165, 196] on select "Affecter à [PERSON_NAME] [PERSON_NAME] [PERSON_NAME] [PERSON_NAME] [PERSON_NAME…" at bounding box center [228, 206] width 127 height 20
click at [306, 208] on button "Appliquer" at bounding box center [331, 208] width 51 height 18
checkbox input "false"
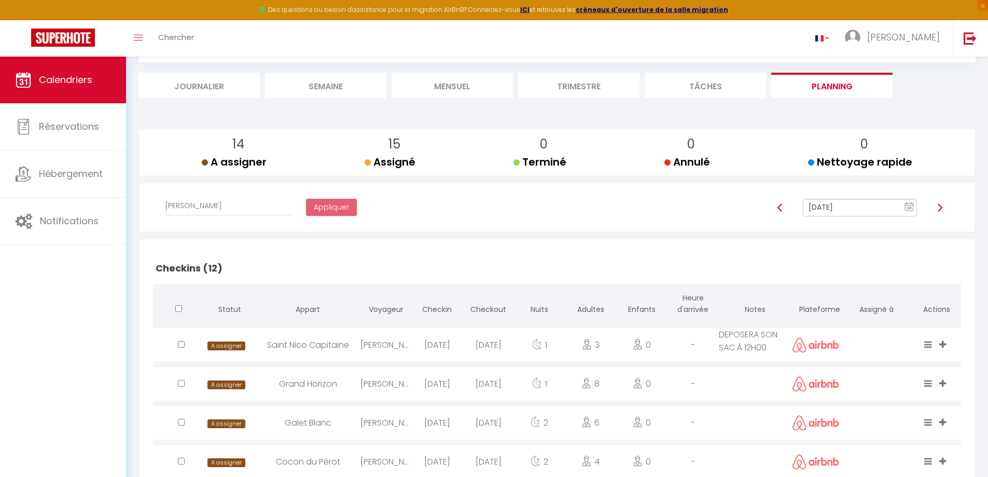
click at [851, 205] on input "[DATE]" at bounding box center [860, 208] width 114 height 18
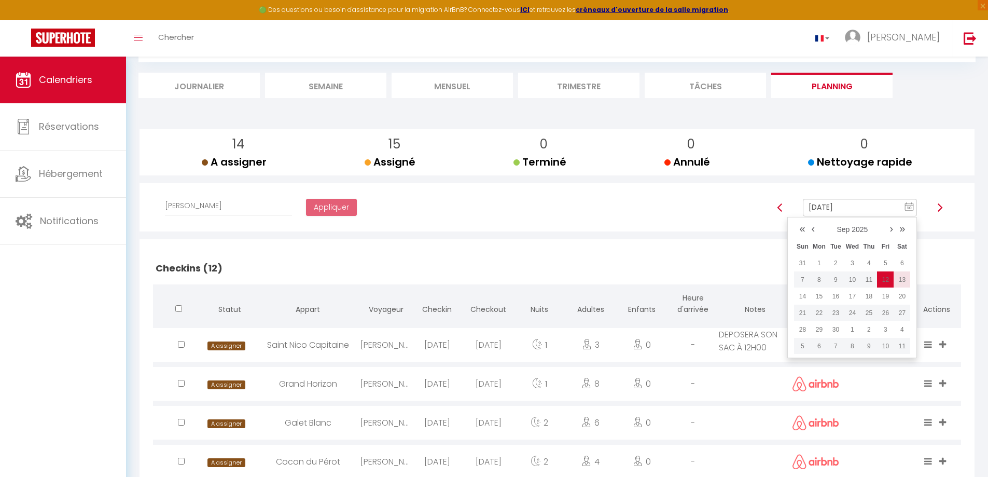
click at [899, 283] on td "13" at bounding box center [901, 279] width 17 height 17
type input "[DATE]"
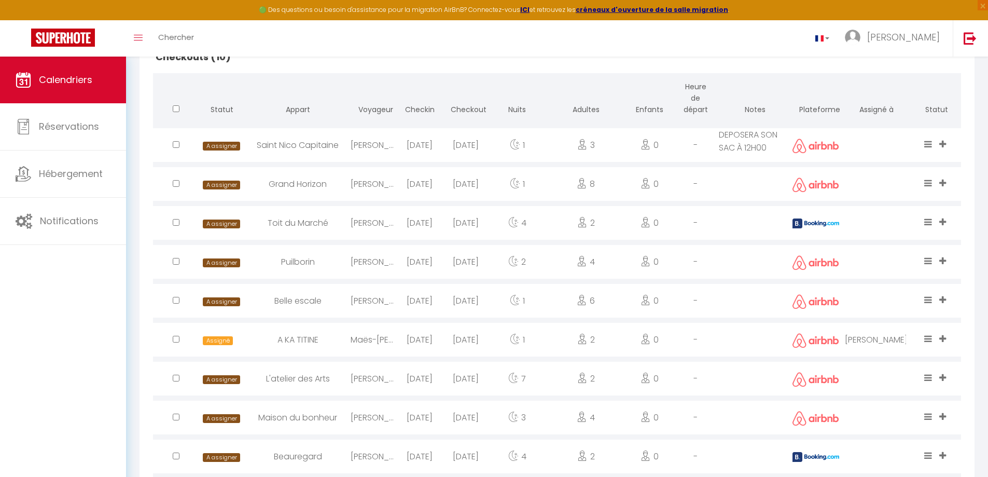
scroll to position [1028, 0]
